Goal: Navigation & Orientation: Find specific page/section

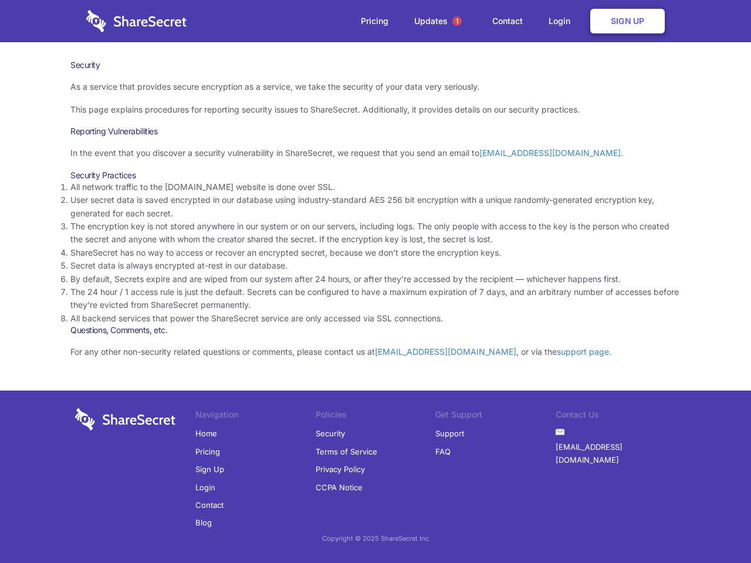
click at [375, 281] on li "By default, Secrets expire and are wiped from our system after 24 hours, or aft…" at bounding box center [375, 279] width 610 height 13
click at [457, 21] on span "1" at bounding box center [456, 20] width 9 height 9
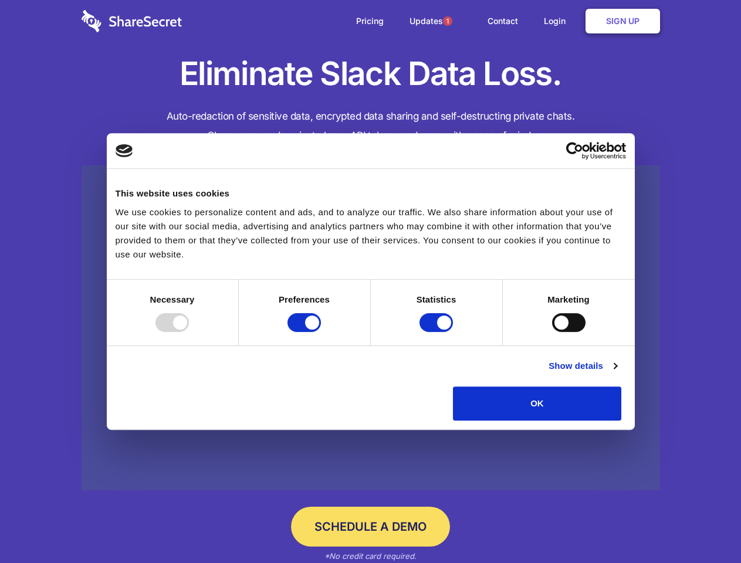
click at [189, 332] on div at bounding box center [171, 322] width 33 height 19
click at [321, 332] on input "Preferences" at bounding box center [303, 322] width 33 height 19
checkbox input "false"
click at [437, 332] on input "Statistics" at bounding box center [435, 322] width 33 height 19
checkbox input "false"
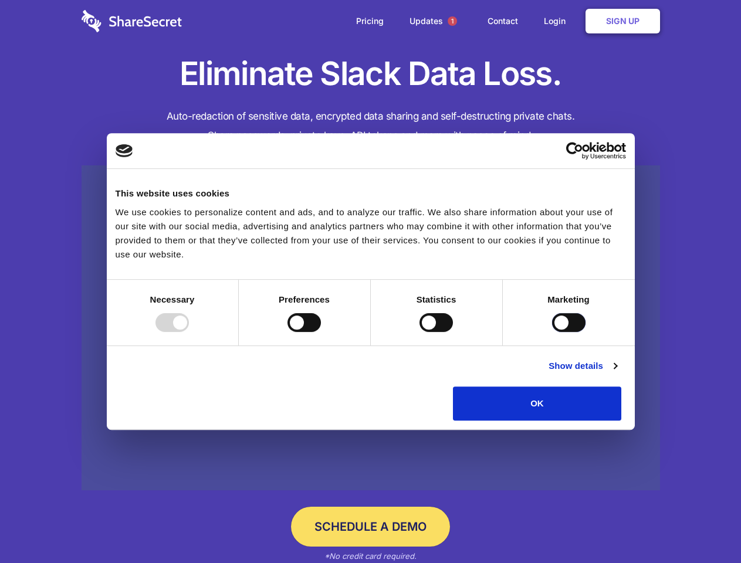
click at [552, 332] on input "Marketing" at bounding box center [568, 322] width 33 height 19
checkbox input "true"
click at [616, 373] on link "Show details" at bounding box center [582, 366] width 68 height 14
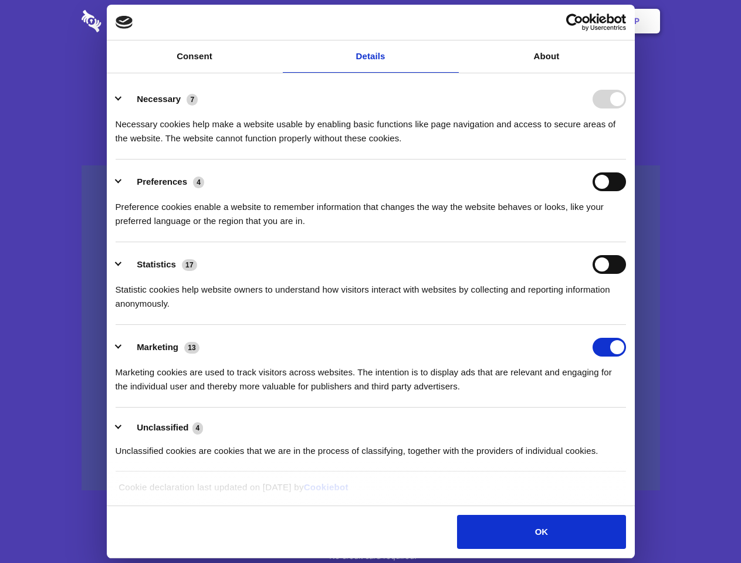
click at [626, 159] on li "Necessary 7 Necessary cookies help make a website usable by enabling basic func…" at bounding box center [371, 118] width 510 height 83
click at [451, 21] on span "1" at bounding box center [451, 20] width 9 height 9
